Goal: Find contact information: Find contact information

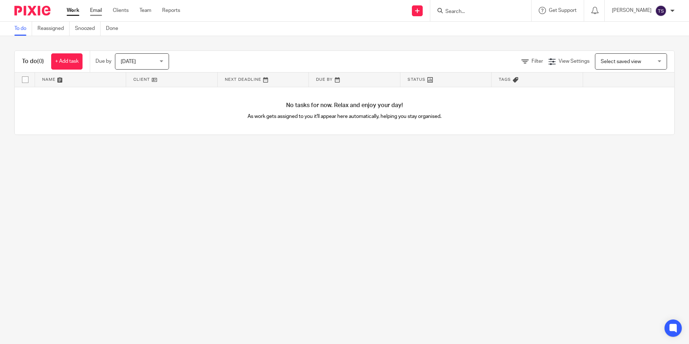
click at [100, 10] on link "Email" at bounding box center [96, 10] width 12 height 7
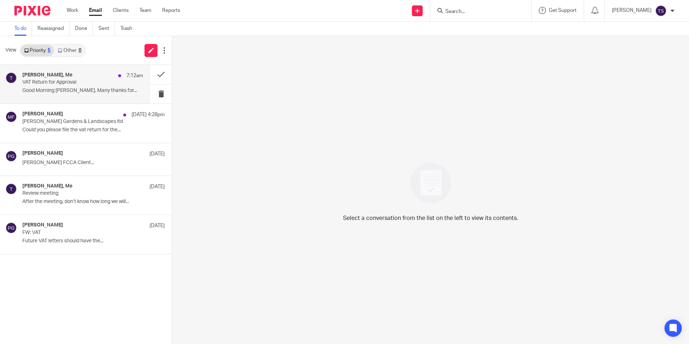
click at [76, 74] on div "[PERSON_NAME], Me 7:12am" at bounding box center [82, 75] width 121 height 7
click at [80, 113] on div "[PERSON_NAME] [DATE] 4:28pm" at bounding box center [82, 114] width 121 height 7
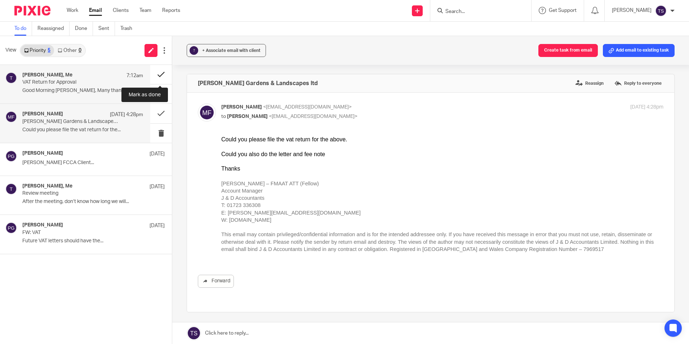
click at [156, 69] on button at bounding box center [161, 74] width 22 height 19
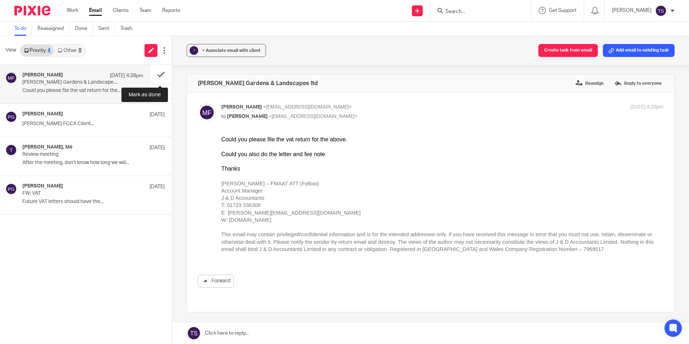
click at [157, 74] on button at bounding box center [161, 74] width 22 height 19
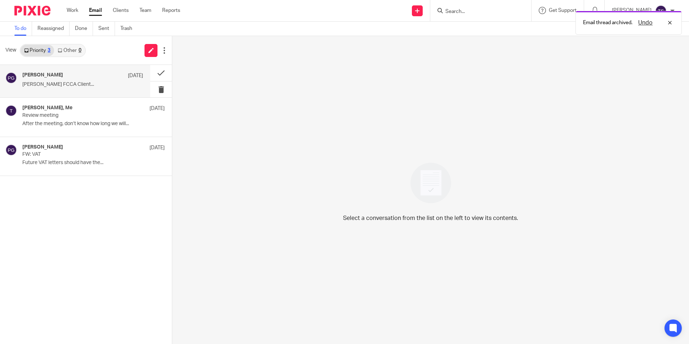
click at [21, 88] on div "[PERSON_NAME] [DATE] [PERSON_NAME] FCCA Client..." at bounding box center [75, 81] width 150 height 32
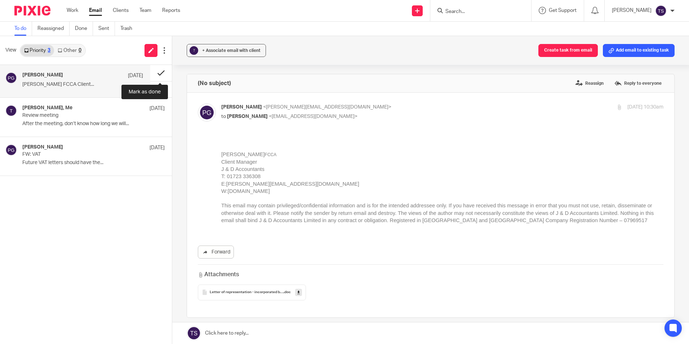
click at [162, 72] on button at bounding box center [161, 73] width 22 height 16
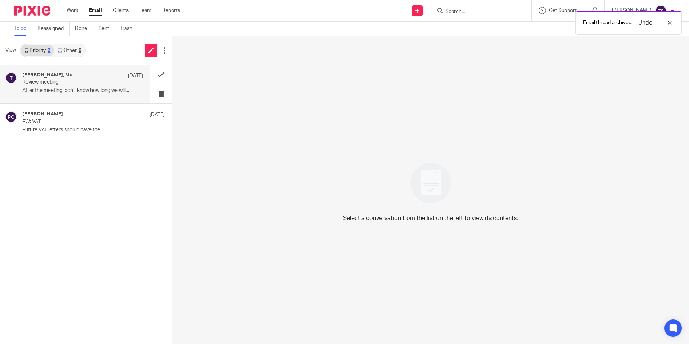
click at [118, 84] on div "[PERSON_NAME], Me [DATE] Review meeting After the meeting, don’t know how long …" at bounding box center [82, 84] width 121 height 24
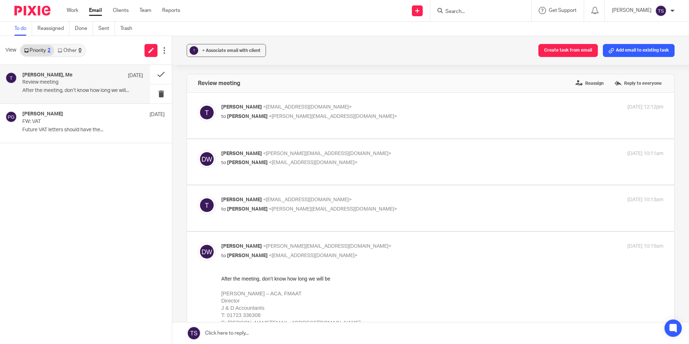
click at [491, 9] on input "Search" at bounding box center [477, 12] width 65 height 6
type input "sb"
click at [495, 27] on link at bounding box center [496, 31] width 106 height 17
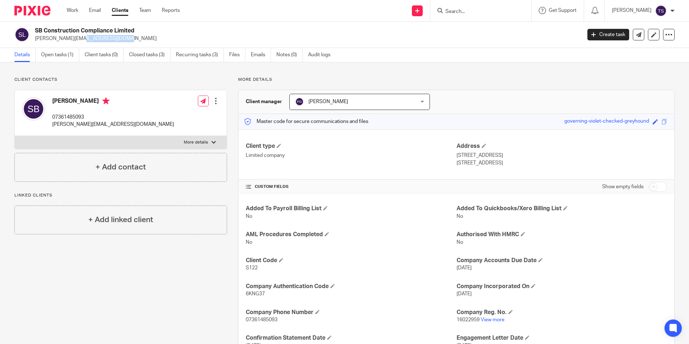
drag, startPoint x: 78, startPoint y: 39, endPoint x: 36, endPoint y: 39, distance: 42.2
click at [36, 39] on p "[PERSON_NAME][EMAIL_ADDRESS][DOMAIN_NAME]" at bounding box center [306, 38] width 542 height 7
copy p "[PERSON_NAME][EMAIL_ADDRESS][DOMAIN_NAME]"
click at [206, 35] on p "[PERSON_NAME][EMAIL_ADDRESS][DOMAIN_NAME]" at bounding box center [306, 38] width 542 height 7
